Goal: Browse casually

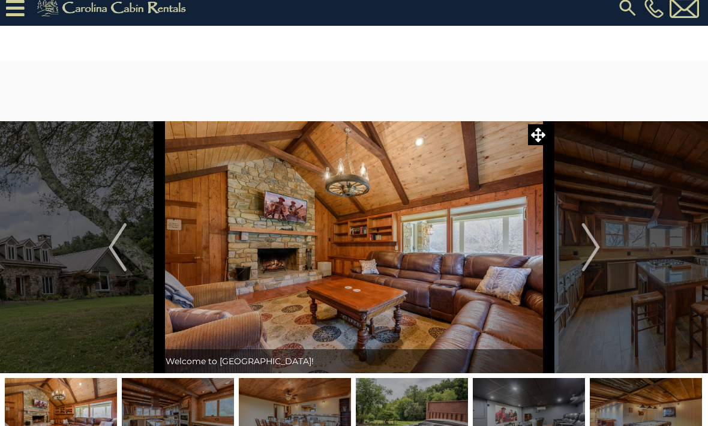
scroll to position [16, 0]
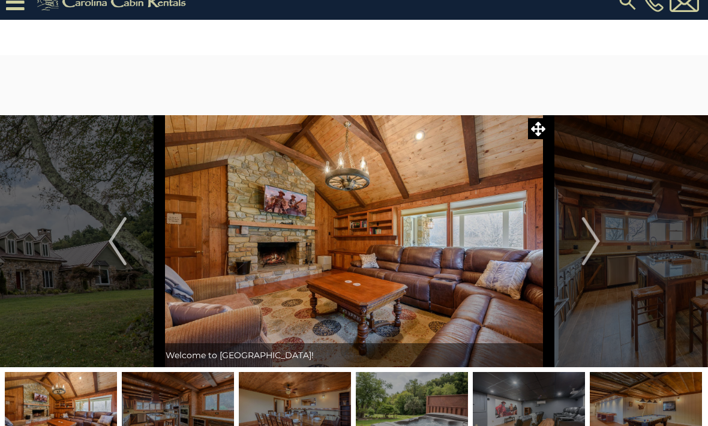
click at [593, 244] on img "Next" at bounding box center [590, 241] width 18 height 48
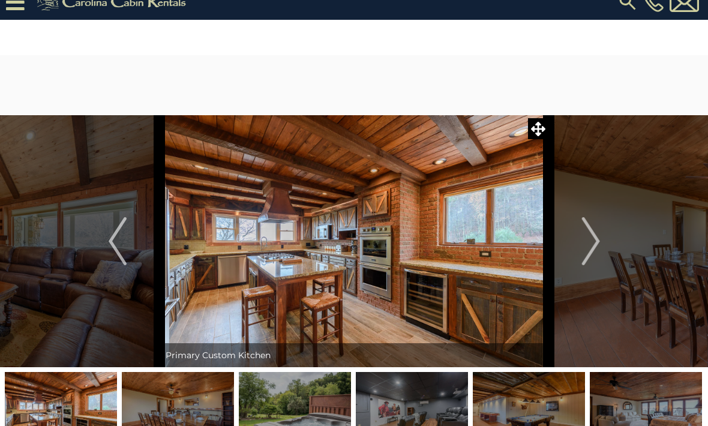
click at [586, 249] on img "Next" at bounding box center [590, 241] width 18 height 48
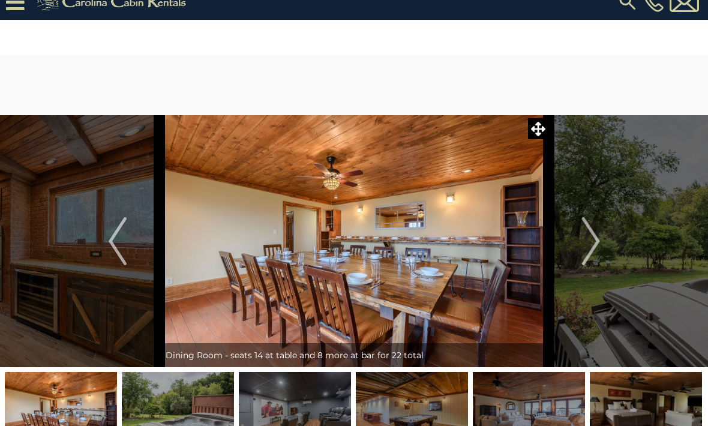
click at [116, 242] on img "Previous" at bounding box center [118, 241] width 18 height 48
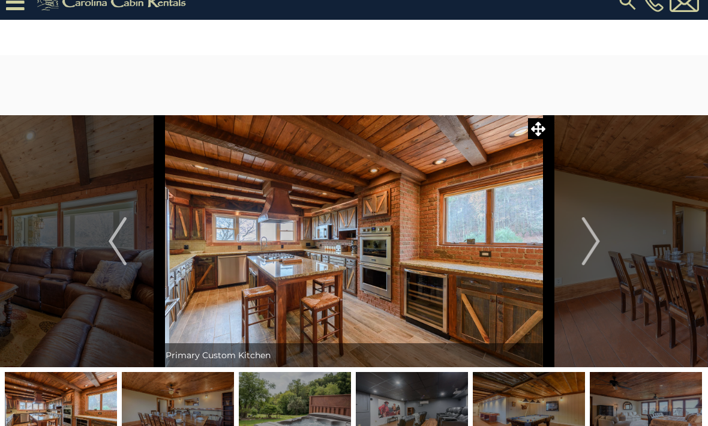
click at [127, 248] on button "Previous" at bounding box center [118, 241] width 84 height 252
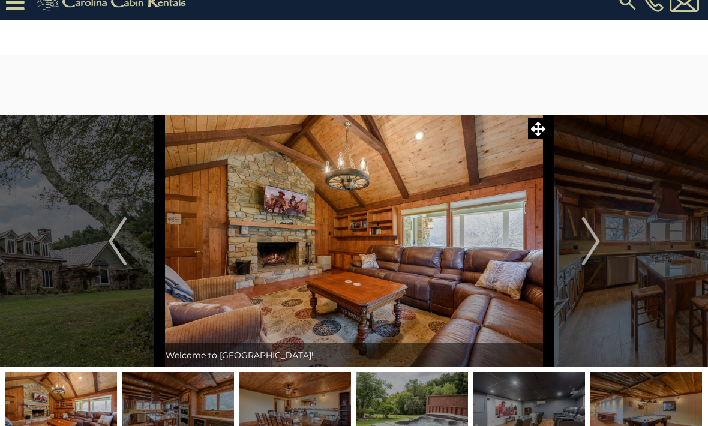
click at [593, 251] on img "Next" at bounding box center [590, 241] width 18 height 48
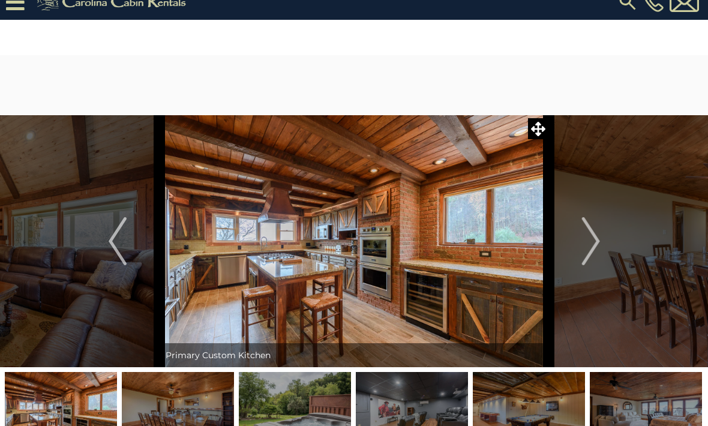
click at [596, 248] on img "Next" at bounding box center [590, 241] width 18 height 48
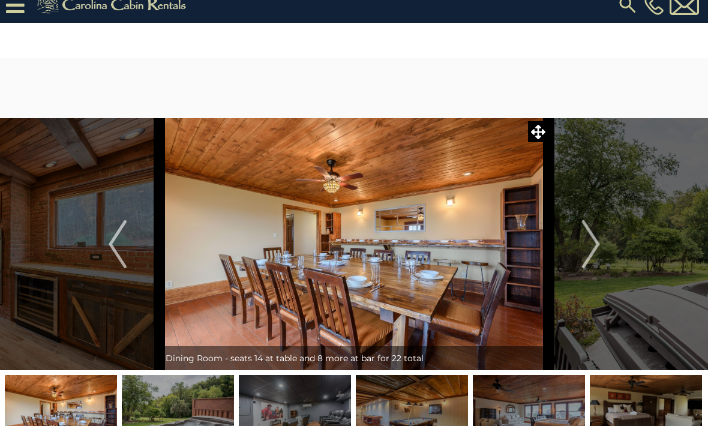
click at [597, 239] on img "Next" at bounding box center [590, 245] width 18 height 48
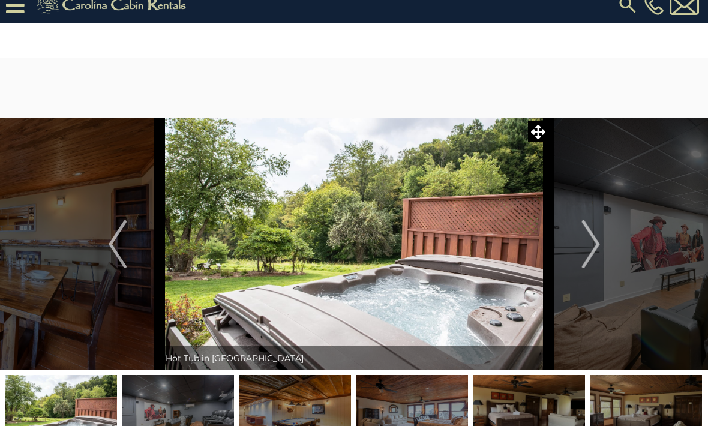
click at [594, 244] on img "Next" at bounding box center [590, 244] width 18 height 48
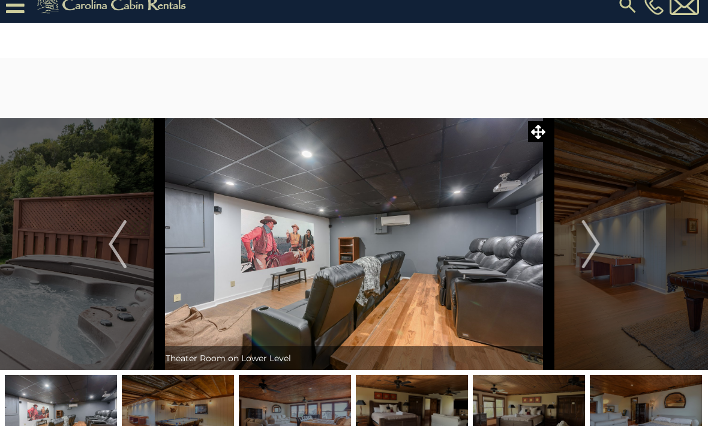
click at [588, 248] on img "Next" at bounding box center [590, 244] width 18 height 48
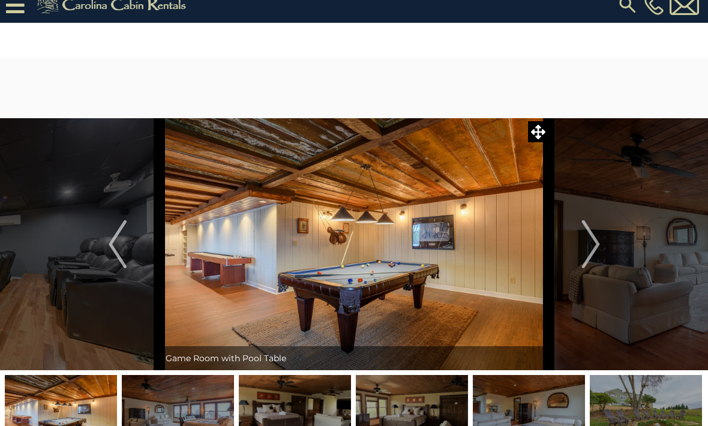
click at [588, 247] on img "Next" at bounding box center [590, 244] width 18 height 48
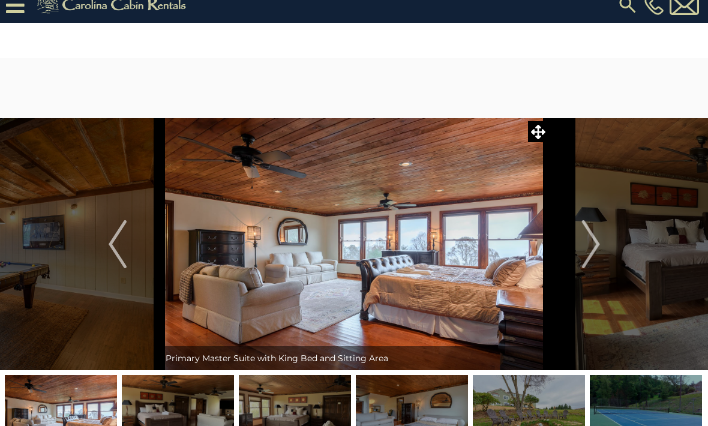
click at [593, 245] on img "Next" at bounding box center [590, 244] width 18 height 48
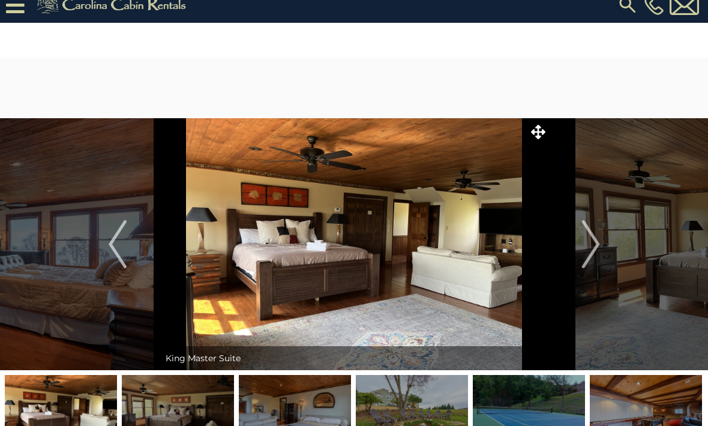
click at [593, 244] on img "Next" at bounding box center [590, 244] width 18 height 48
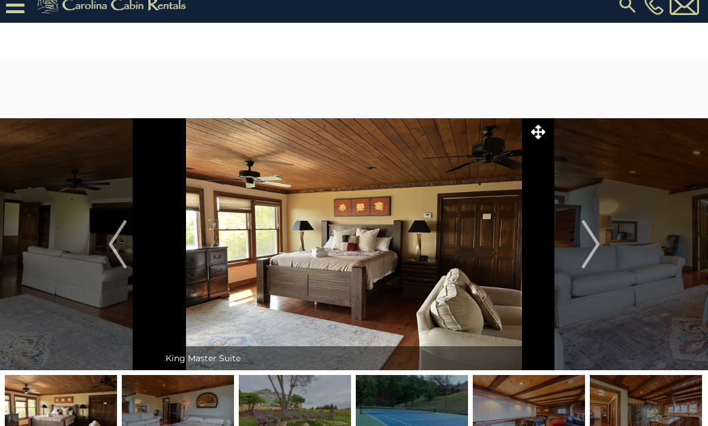
click at [590, 243] on img "Next" at bounding box center [590, 244] width 18 height 48
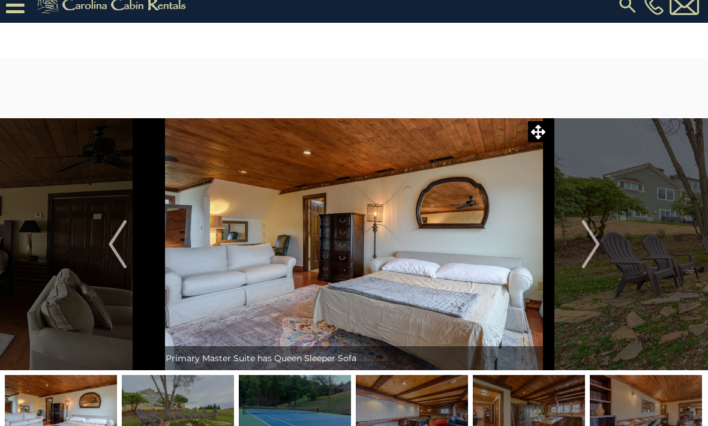
click at [124, 252] on img "Previous" at bounding box center [118, 244] width 18 height 48
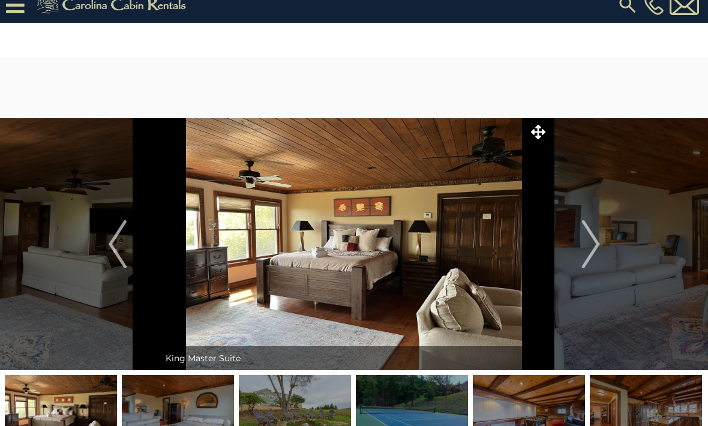
click at [142, 254] on button "Previous" at bounding box center [118, 244] width 84 height 252
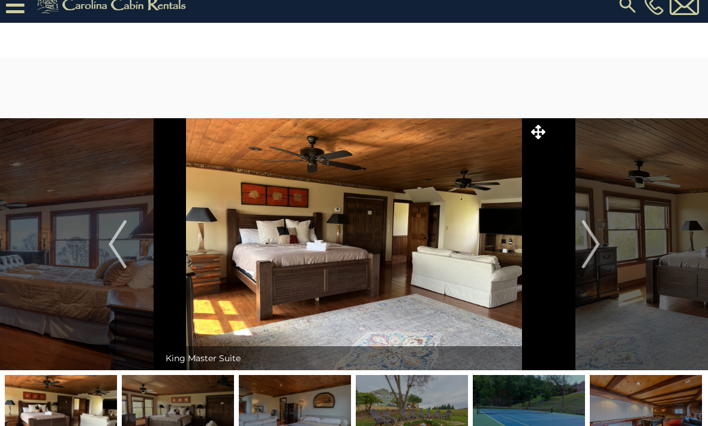
click at [140, 250] on button "Previous" at bounding box center [118, 244] width 84 height 252
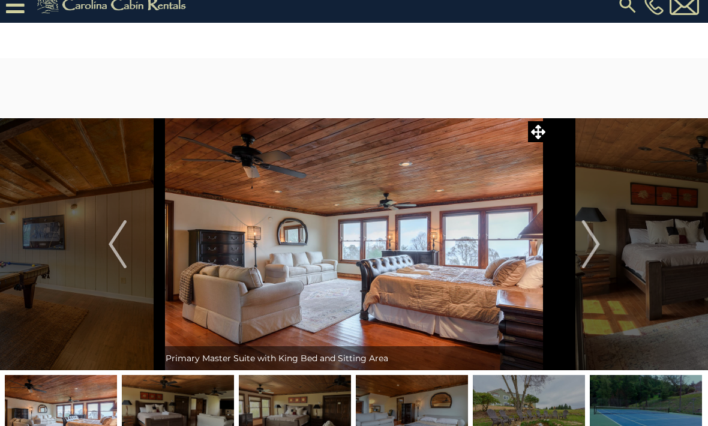
click at [596, 238] on img "Next" at bounding box center [590, 244] width 18 height 48
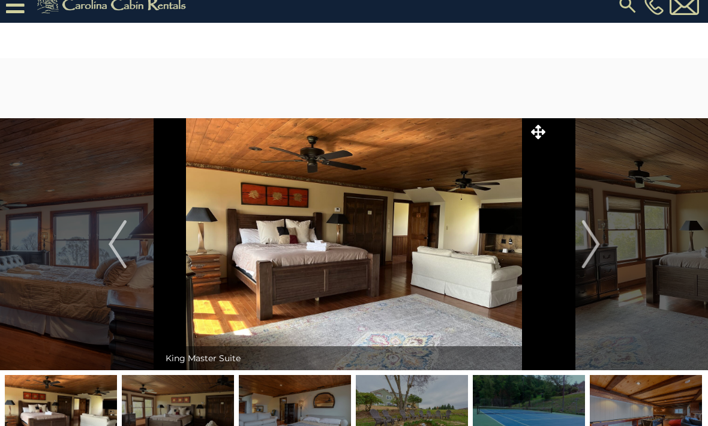
click at [590, 242] on img "Next" at bounding box center [590, 244] width 18 height 48
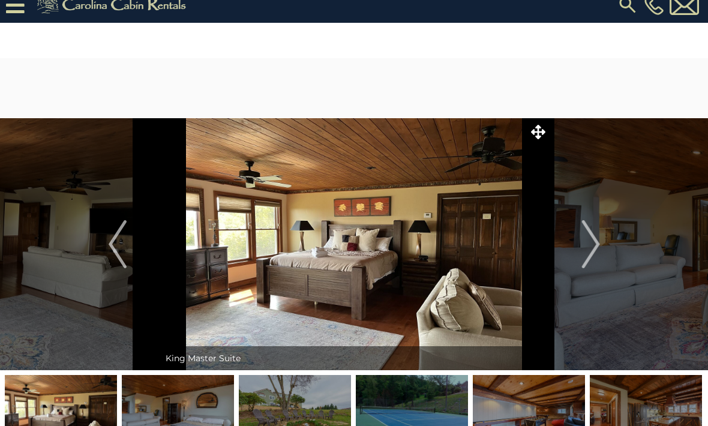
click at [589, 245] on img "Next" at bounding box center [590, 244] width 18 height 48
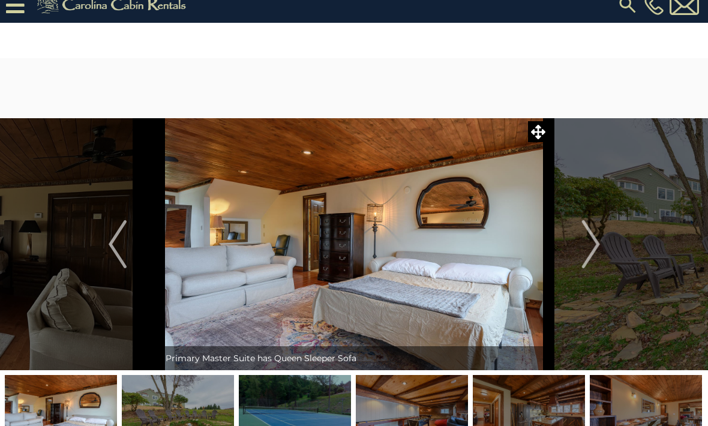
click at [592, 242] on img "Next" at bounding box center [590, 244] width 18 height 48
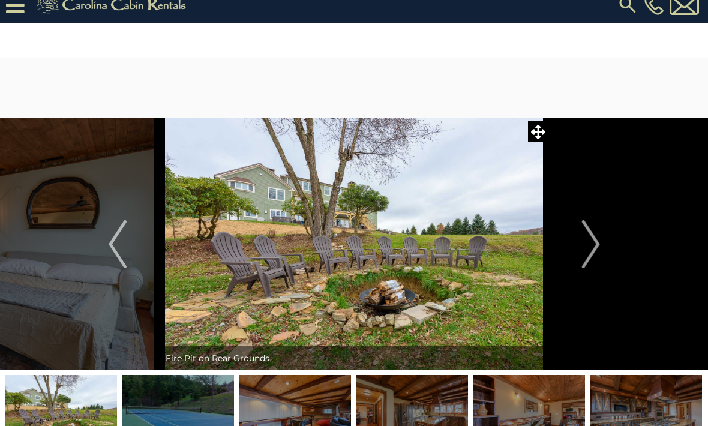
click at [585, 246] on img "Next" at bounding box center [590, 244] width 18 height 48
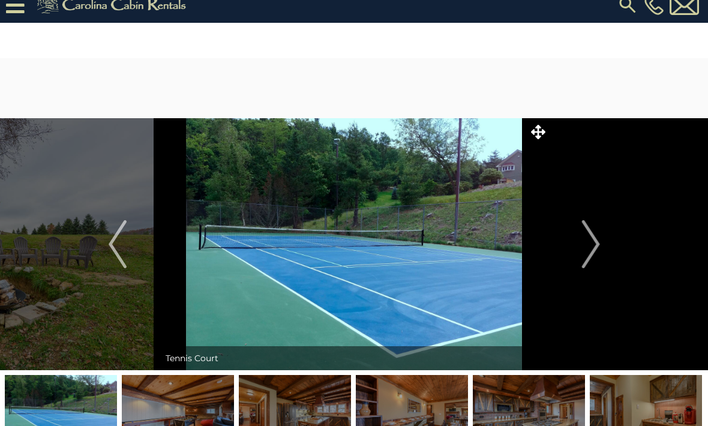
click at [587, 244] on img "Next" at bounding box center [590, 244] width 18 height 48
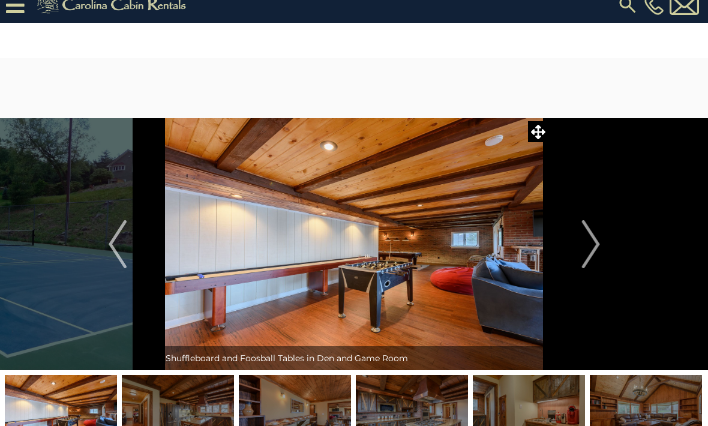
click at [590, 242] on img "Next" at bounding box center [590, 244] width 18 height 48
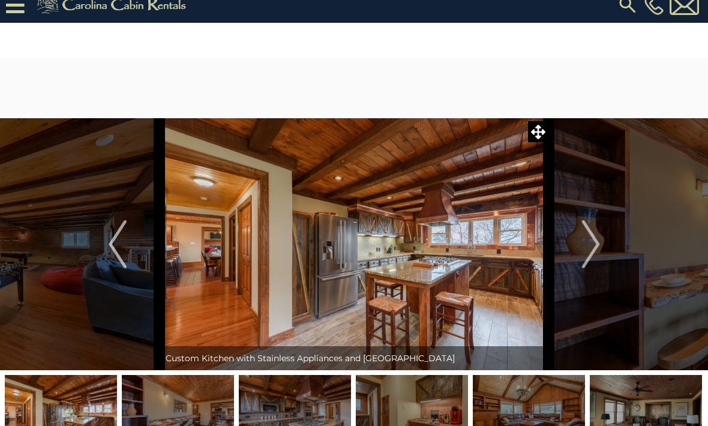
click at [587, 245] on img "Next" at bounding box center [590, 244] width 18 height 48
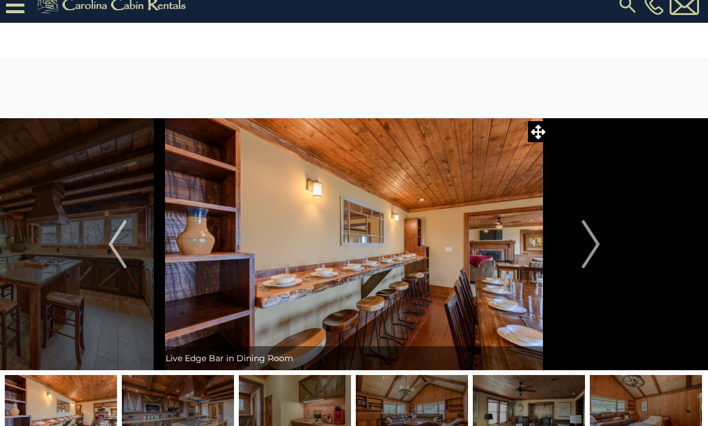
click at [594, 242] on img "Next" at bounding box center [590, 244] width 18 height 48
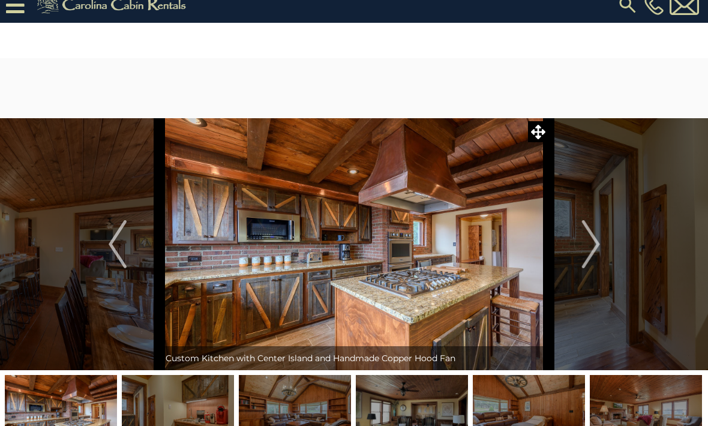
click at [594, 241] on img "Next" at bounding box center [590, 244] width 18 height 48
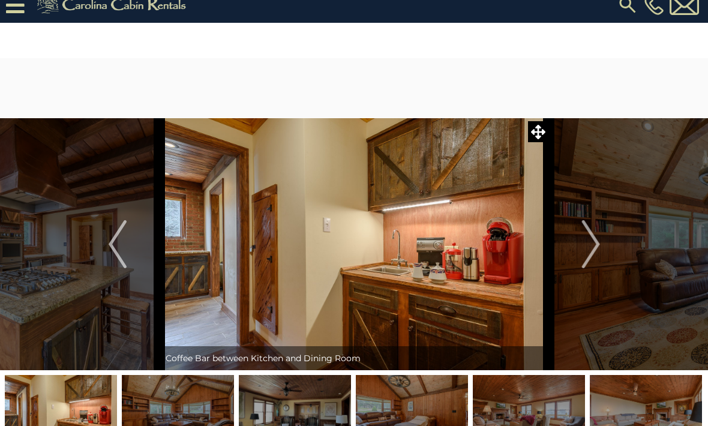
click at [587, 248] on img "Next" at bounding box center [590, 244] width 18 height 48
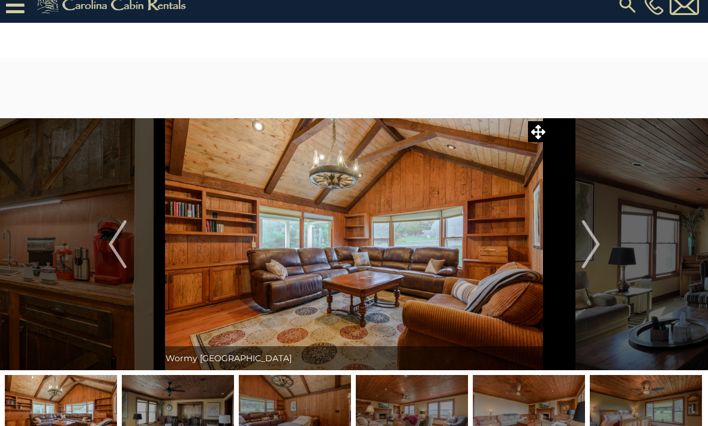
click at [588, 245] on img "Next" at bounding box center [590, 244] width 18 height 48
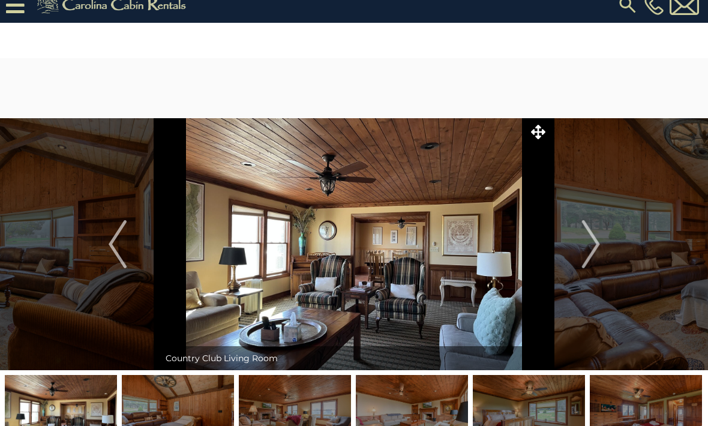
click at [594, 245] on img "Next" at bounding box center [590, 244] width 18 height 48
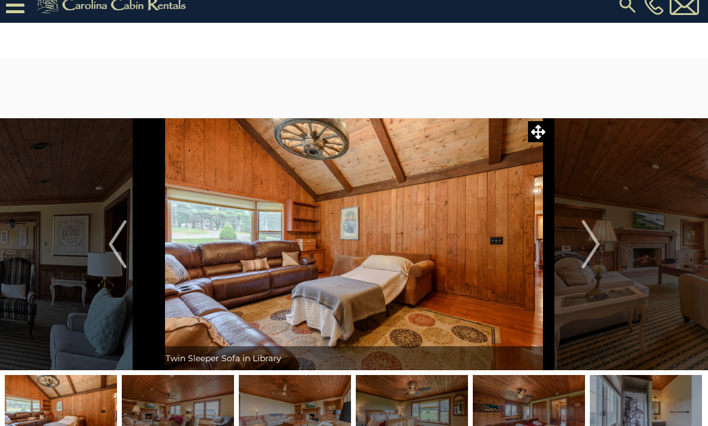
click at [593, 243] on img "Next" at bounding box center [590, 244] width 18 height 48
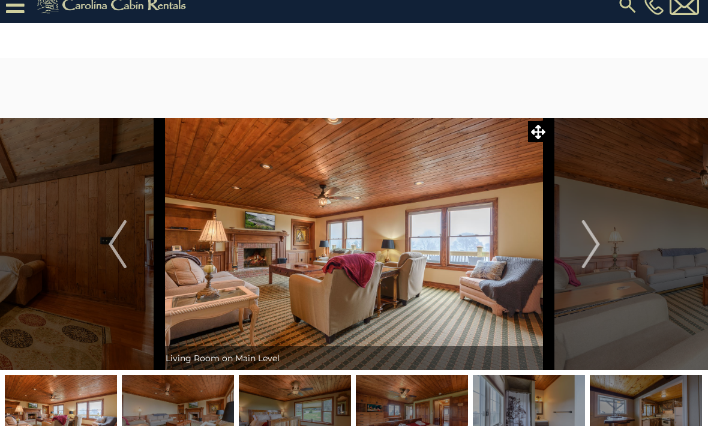
click at [587, 250] on img "Next" at bounding box center [590, 244] width 18 height 48
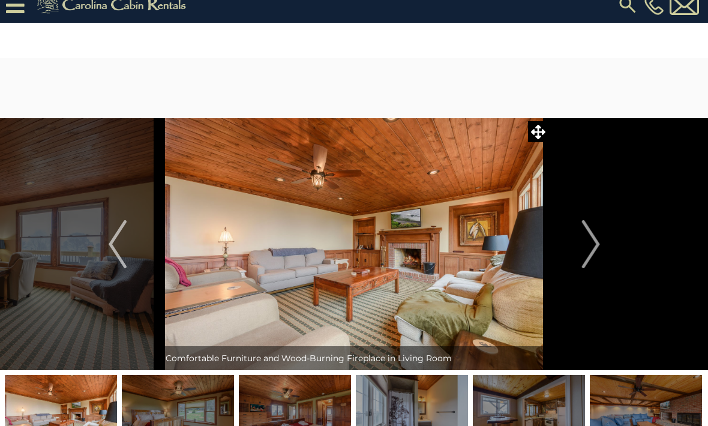
click at [588, 248] on img "Next" at bounding box center [590, 244] width 18 height 48
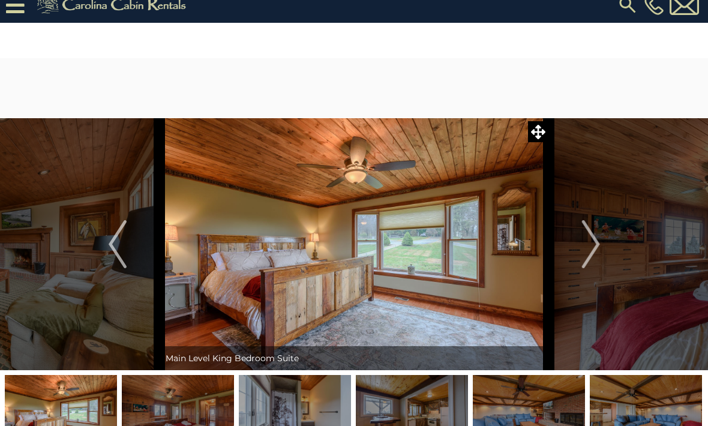
click at [590, 245] on img "Next" at bounding box center [590, 244] width 18 height 48
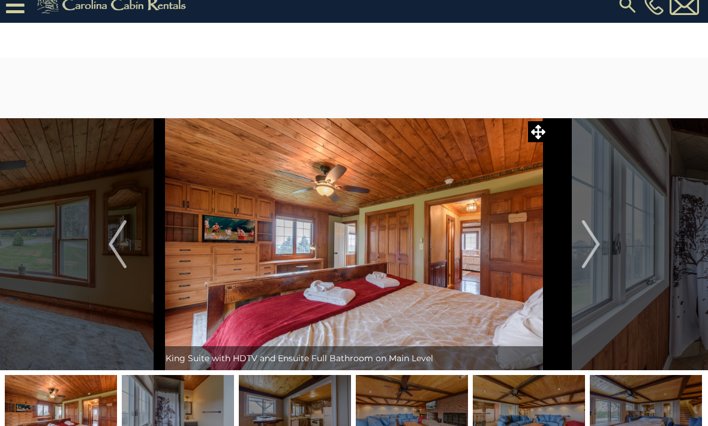
click at [589, 248] on img "Next" at bounding box center [590, 244] width 18 height 48
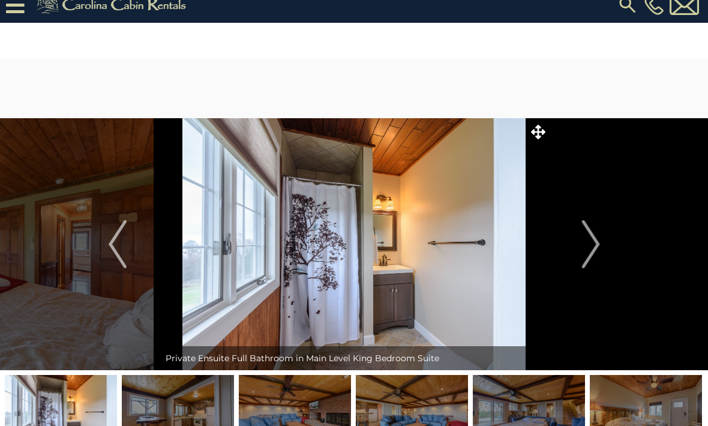
click at [113, 252] on img "Previous" at bounding box center [118, 244] width 18 height 48
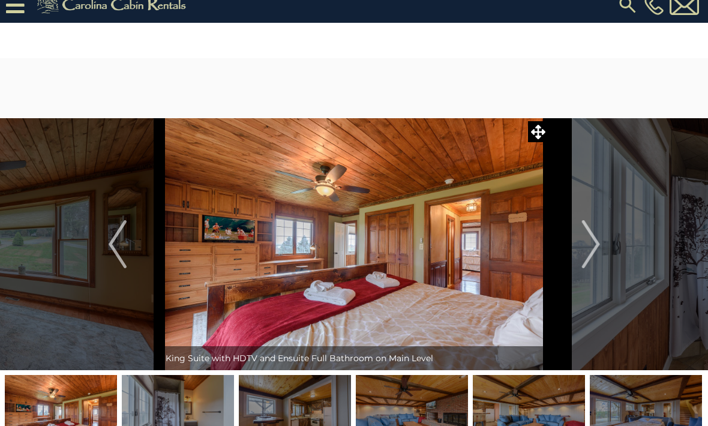
click at [590, 243] on img "Next" at bounding box center [590, 244] width 18 height 48
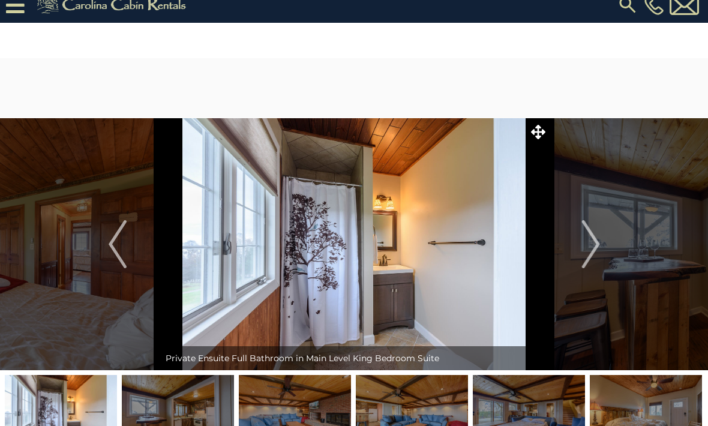
click at [588, 248] on img "Next" at bounding box center [590, 244] width 18 height 48
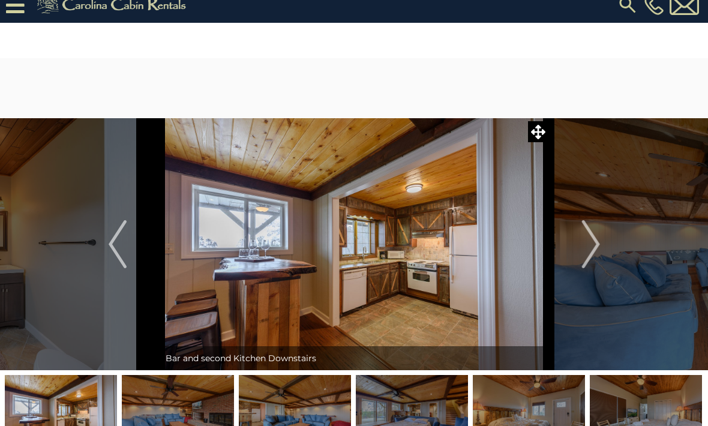
click at [591, 244] on img "Next" at bounding box center [590, 244] width 18 height 48
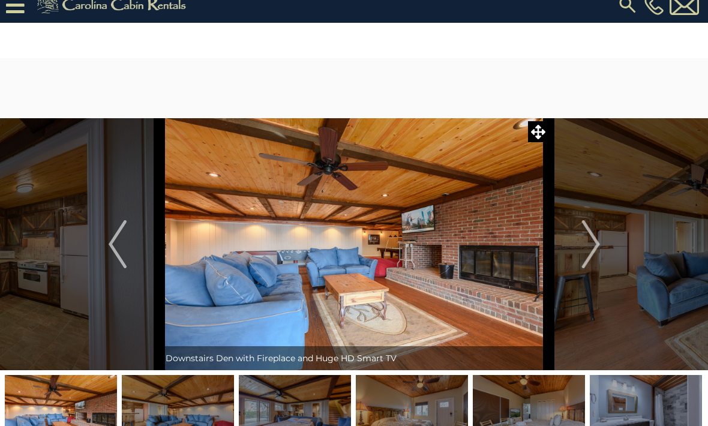
click at [591, 245] on img "Next" at bounding box center [590, 244] width 18 height 48
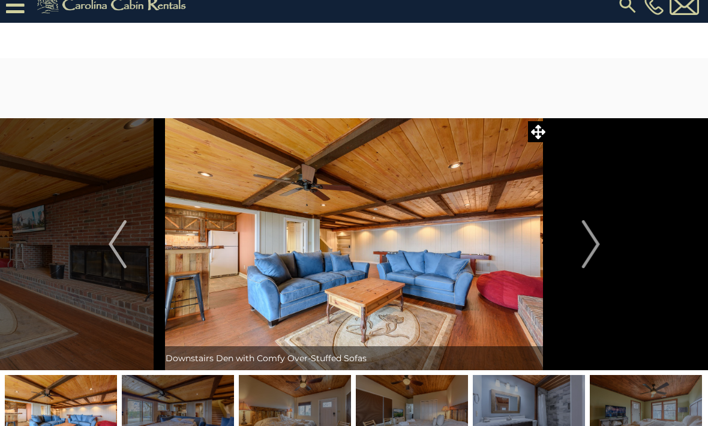
click at [584, 251] on img "Next" at bounding box center [590, 244] width 18 height 48
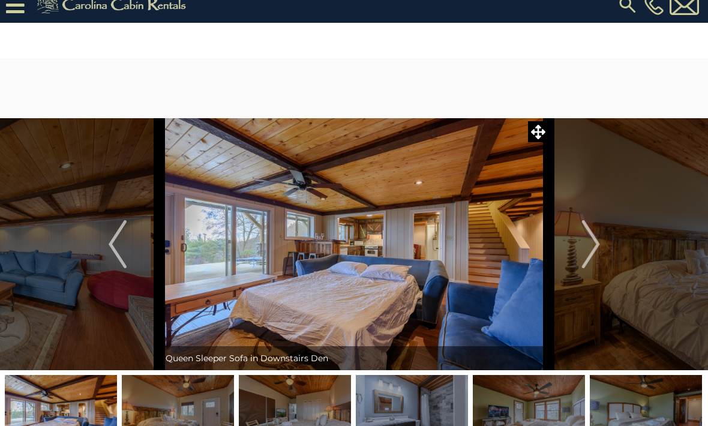
click at [591, 245] on img "Next" at bounding box center [590, 244] width 18 height 48
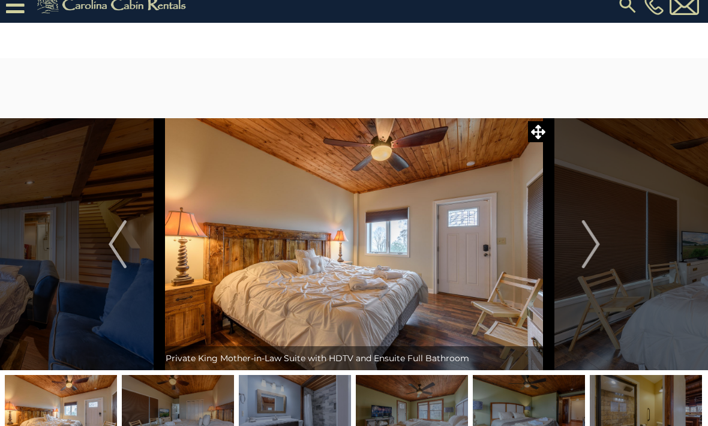
click at [111, 253] on img "Previous" at bounding box center [118, 244] width 18 height 48
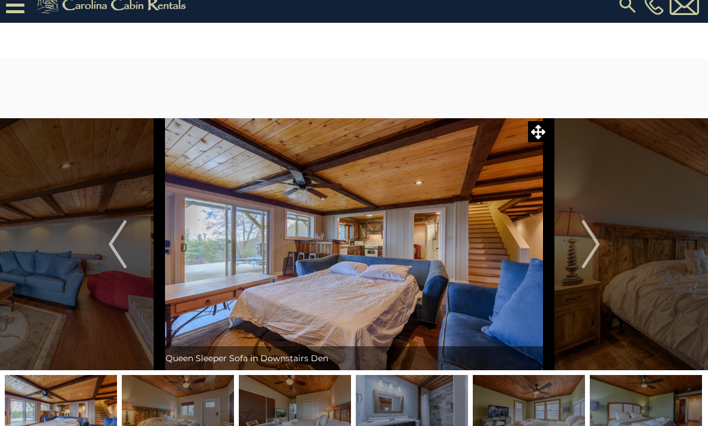
click at [588, 248] on img "Next" at bounding box center [590, 244] width 18 height 48
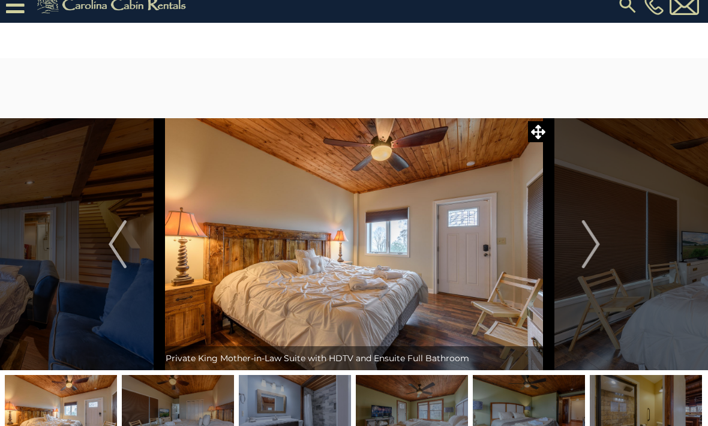
click at [592, 245] on img "Next" at bounding box center [590, 244] width 18 height 48
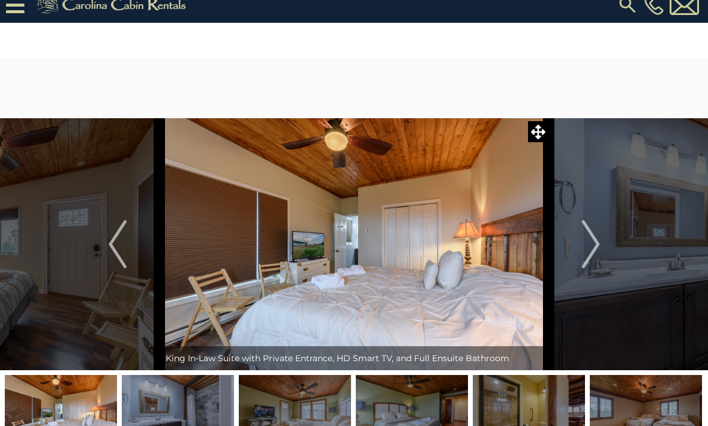
click at [592, 246] on img "Next" at bounding box center [590, 244] width 18 height 48
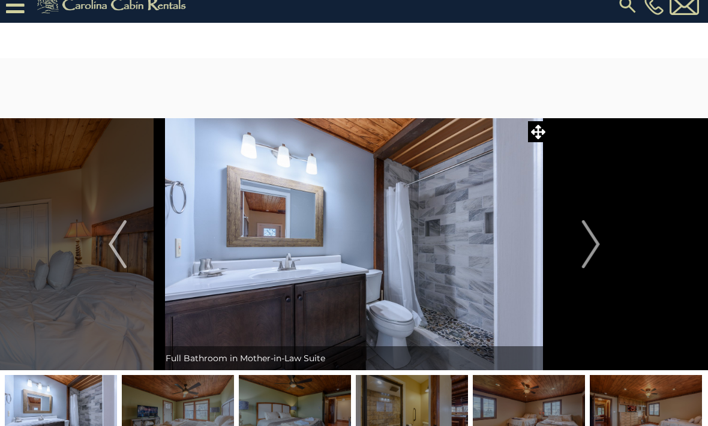
click at [592, 246] on img "Next" at bounding box center [590, 244] width 18 height 48
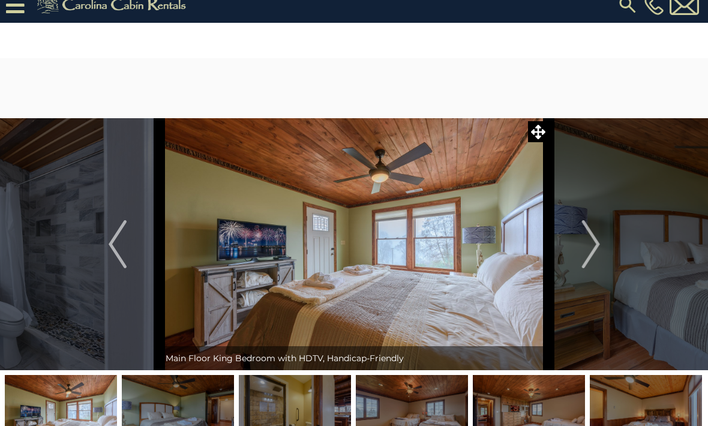
click at [588, 249] on img "Next" at bounding box center [590, 244] width 18 height 48
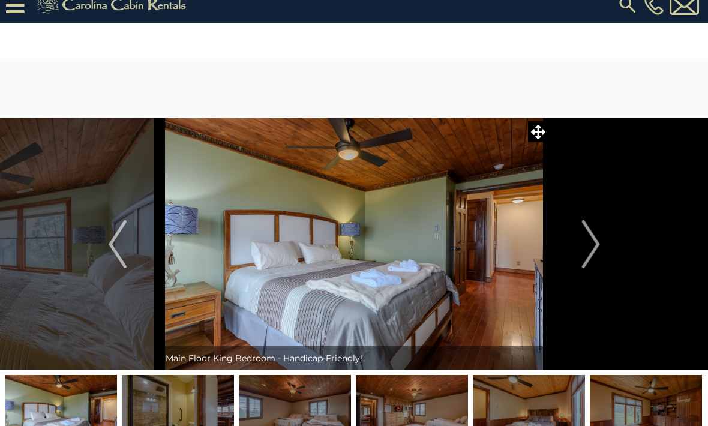
click at [593, 242] on img "Next" at bounding box center [590, 244] width 18 height 48
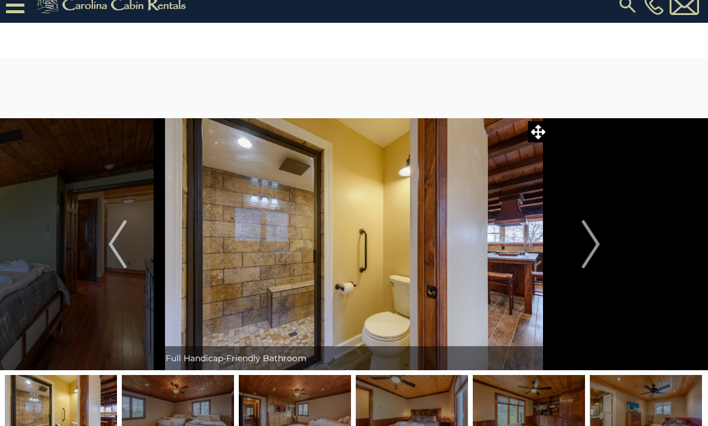
click at [590, 242] on img "Next" at bounding box center [590, 244] width 18 height 48
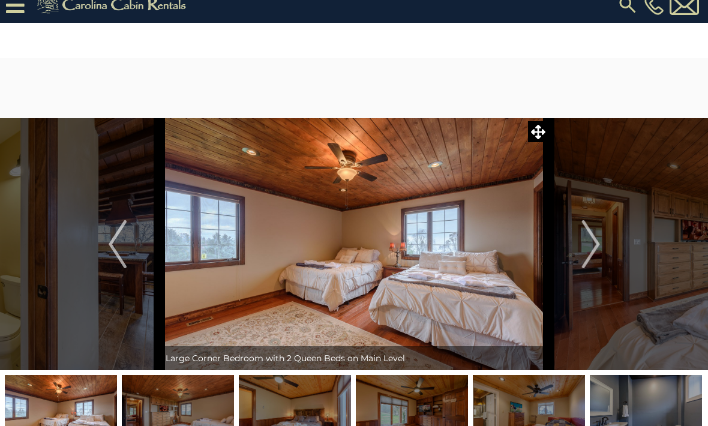
click at [596, 237] on img "Next" at bounding box center [590, 244] width 18 height 48
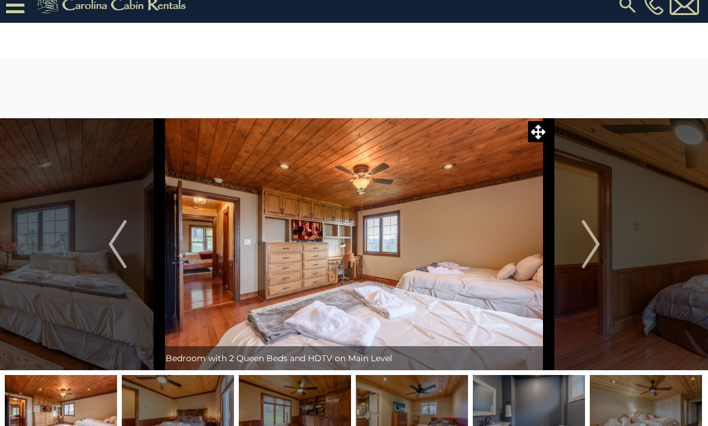
click at [590, 246] on img "Next" at bounding box center [590, 244] width 18 height 48
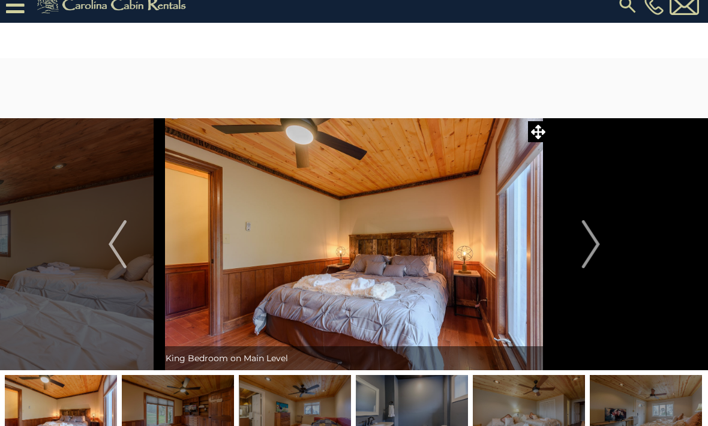
click at [594, 246] on img "Next" at bounding box center [590, 244] width 18 height 48
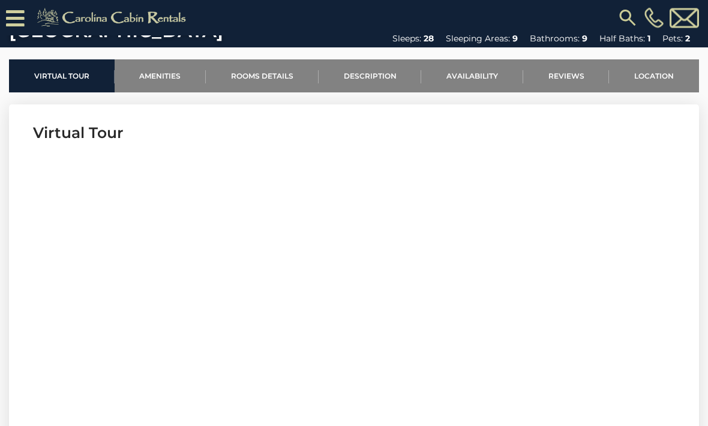
scroll to position [472, 0]
